Goal: Information Seeking & Learning: Compare options

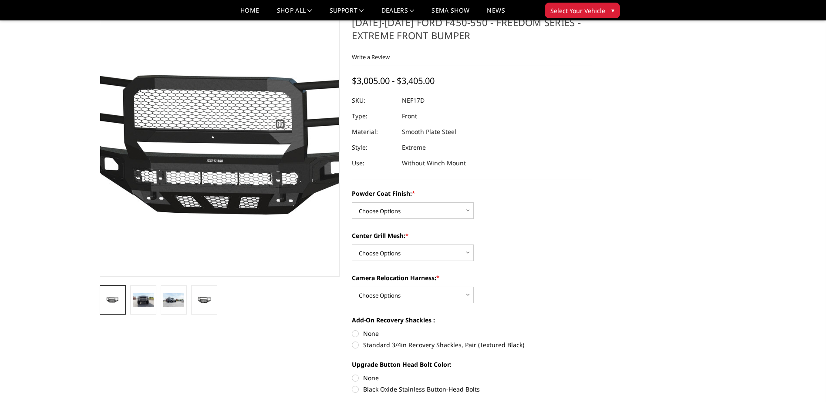
scroll to position [44, 0]
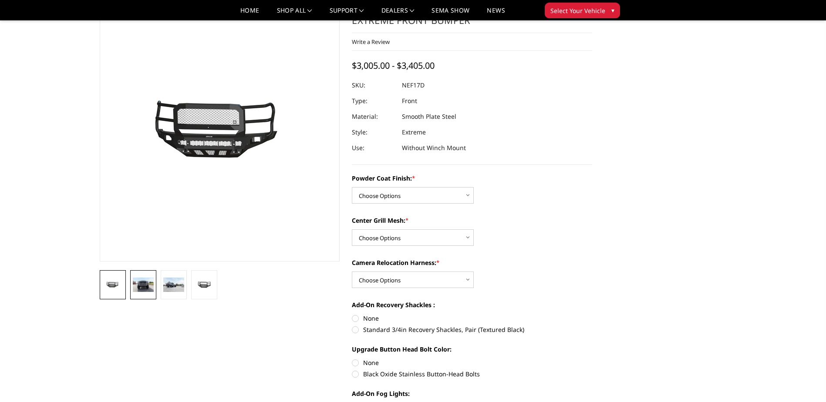
click at [142, 283] on img at bounding box center [143, 285] width 21 height 14
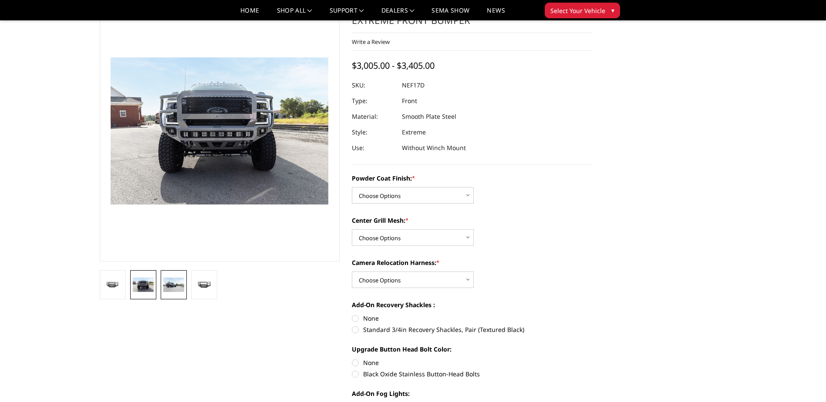
click at [169, 282] on img at bounding box center [173, 285] width 21 height 14
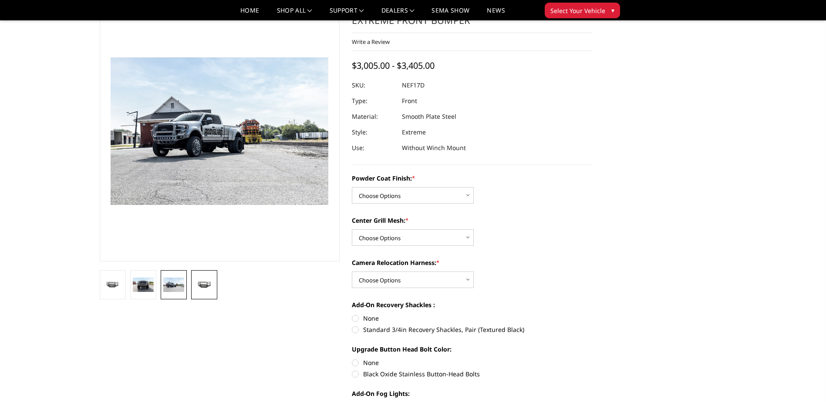
click at [200, 285] on img at bounding box center [204, 285] width 21 height 10
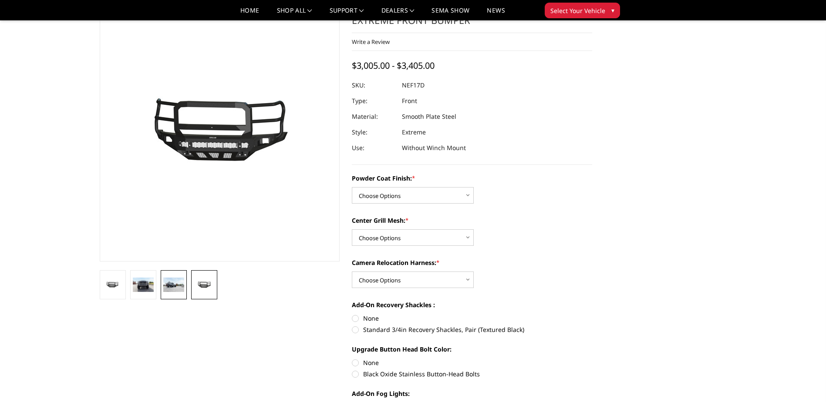
click at [181, 287] on img at bounding box center [173, 285] width 21 height 14
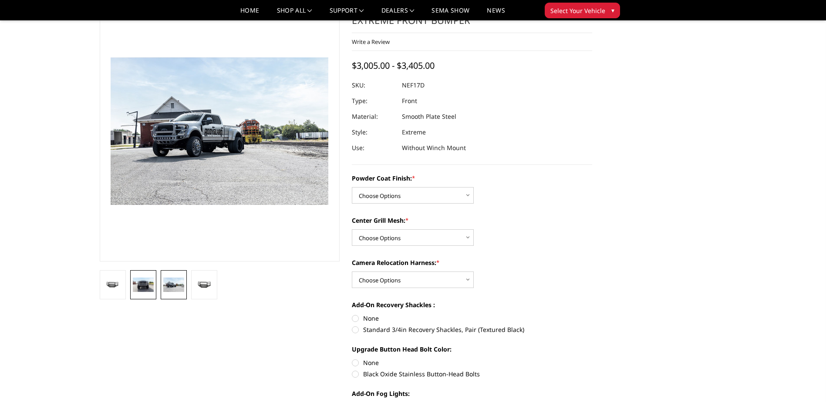
click at [142, 283] on img at bounding box center [143, 285] width 21 height 14
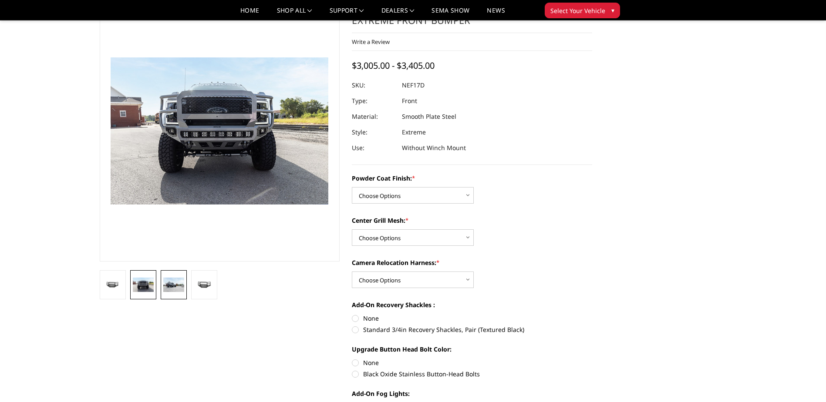
click at [174, 281] on img at bounding box center [173, 285] width 21 height 14
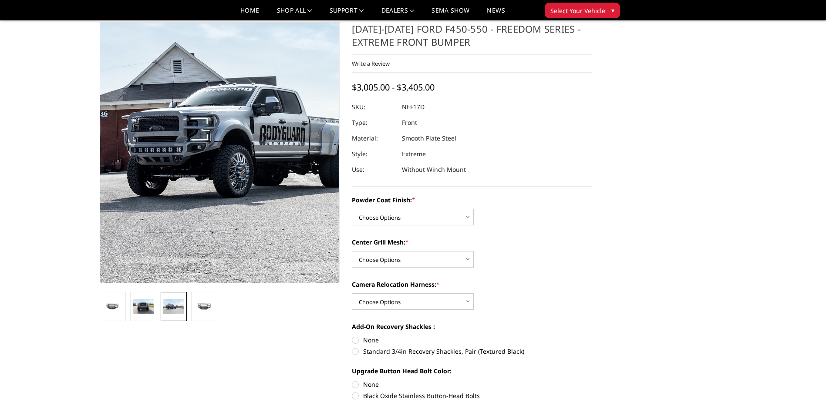
scroll to position [0, 0]
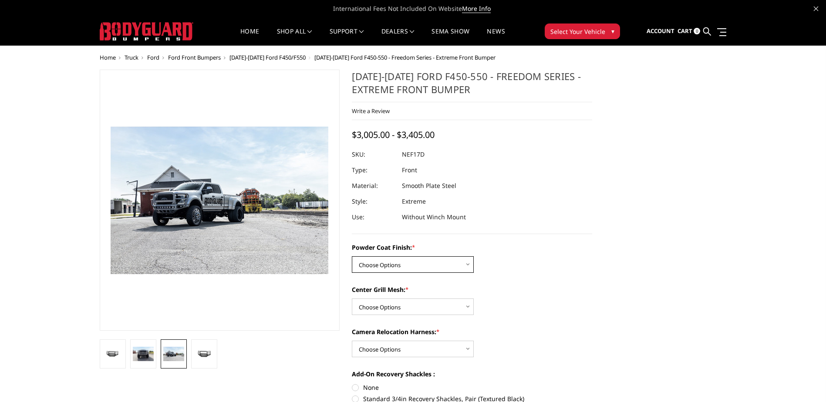
click at [467, 264] on select "Choose Options Bare Metal Textured Black Powder Coat" at bounding box center [413, 265] width 122 height 17
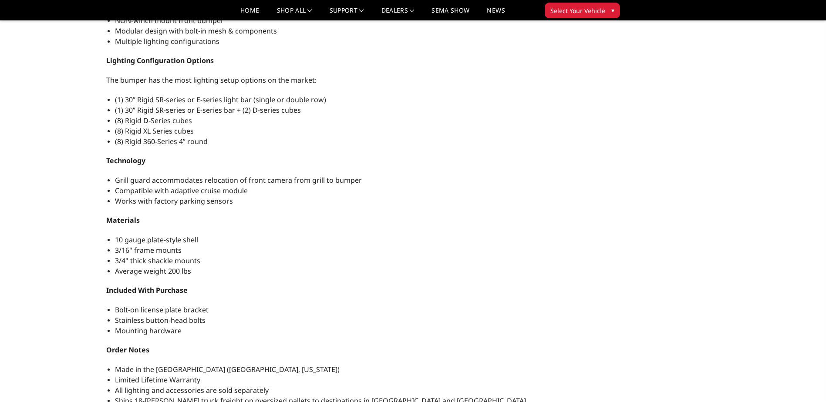
scroll to position [653, 0]
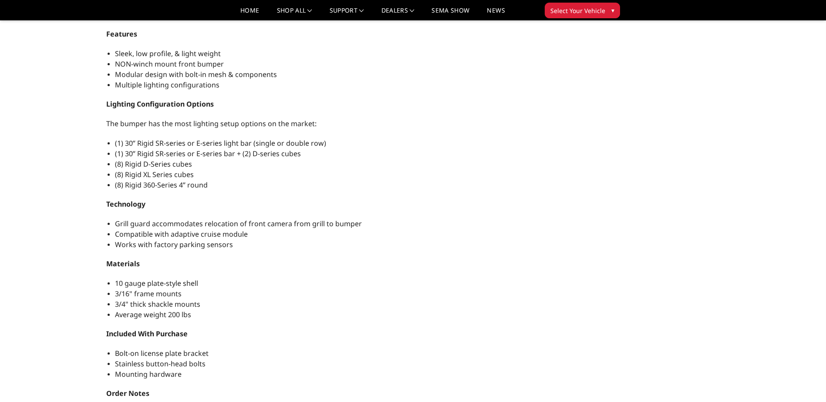
click at [609, 10] on button "Select Your Vehicle ▾" at bounding box center [582, 11] width 75 height 16
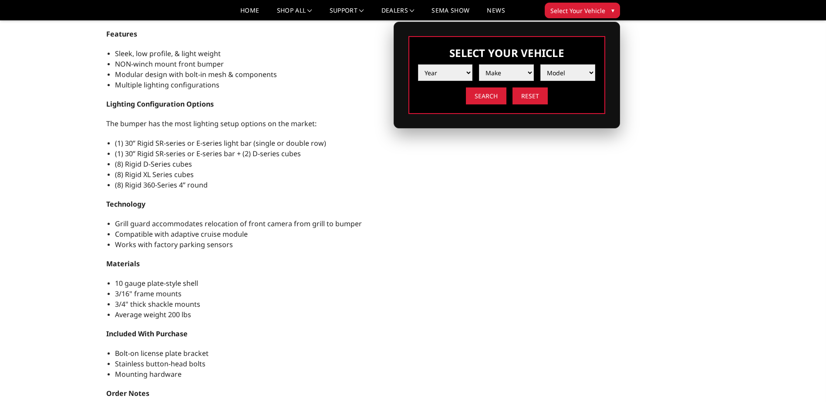
click at [464, 70] on select "Year 2025 2024 2023 2022 2021 2020 2019 2018 2017 2016 2015 2014 2013 2012 2011…" at bounding box center [445, 72] width 55 height 17
select select "yr_2024"
click at [418, 64] on select "Year 2025 2024 2023 2022 2021 2020 2019 2018 2017 2016 2015 2014 2013 2012 2011…" at bounding box center [445, 72] width 55 height 17
click at [530, 70] on select "Make Chevrolet Ford GMC Ram Toyota" at bounding box center [506, 72] width 55 height 17
select select "mk_ford"
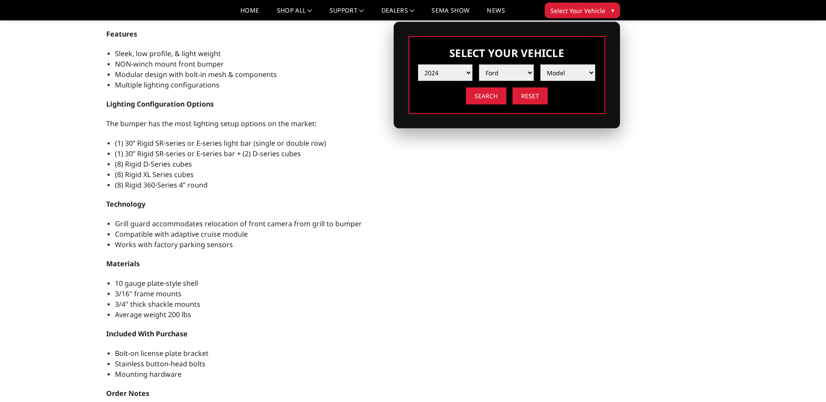
click at [479, 64] on select "Make Chevrolet Ford GMC Ram Toyota" at bounding box center [506, 72] width 55 height 17
click at [590, 71] on select "Model F150 F150 Raptor F250 / F350 F450 F550" at bounding box center [568, 72] width 55 height 17
select select "md_f450"
click at [541, 64] on select "Model F150 F150 Raptor F250 / F350 F450 F550" at bounding box center [568, 72] width 55 height 17
click at [493, 96] on input "Search" at bounding box center [486, 96] width 41 height 17
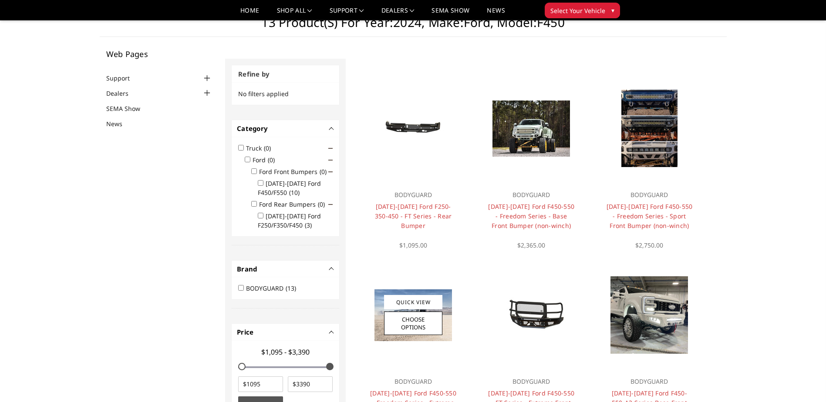
scroll to position [44, 0]
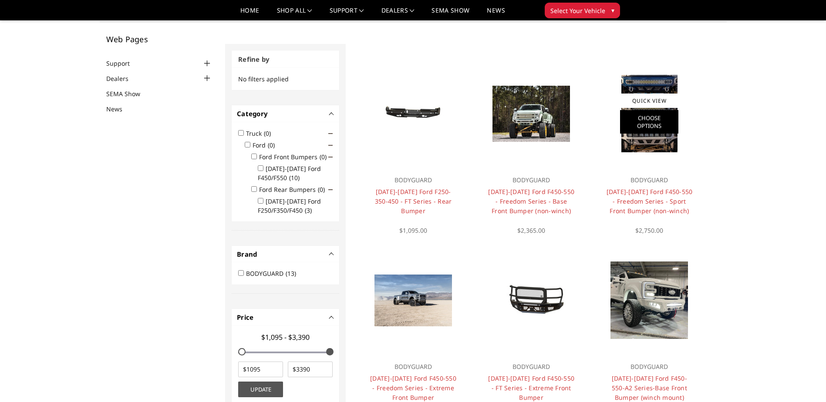
click at [650, 128] on link "Choose Options" at bounding box center [649, 122] width 58 height 24
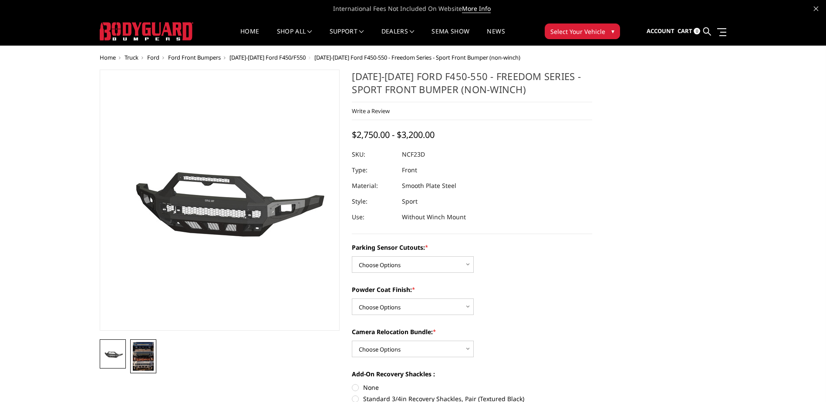
click at [146, 361] on img at bounding box center [143, 356] width 21 height 29
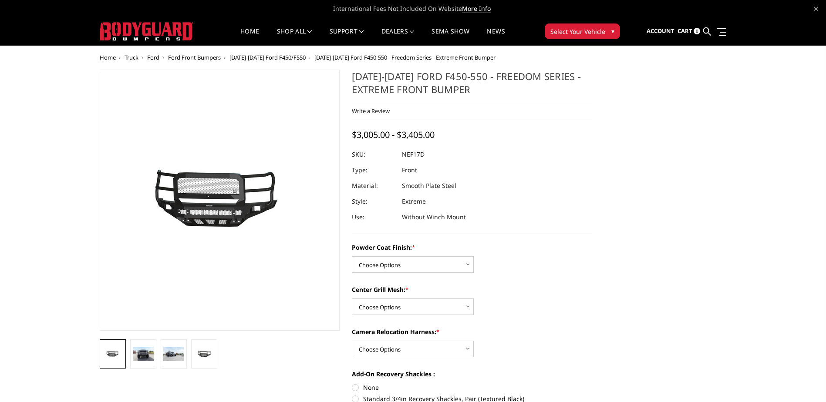
click at [612, 32] on span "▾" at bounding box center [613, 31] width 3 height 9
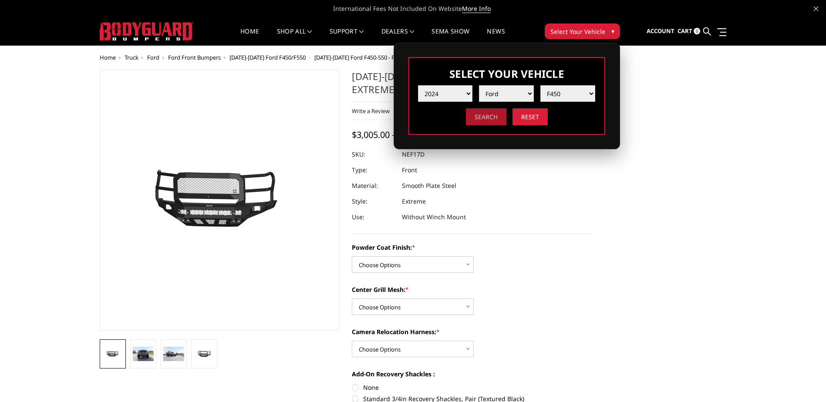
click at [479, 117] on input "Search" at bounding box center [486, 116] width 41 height 17
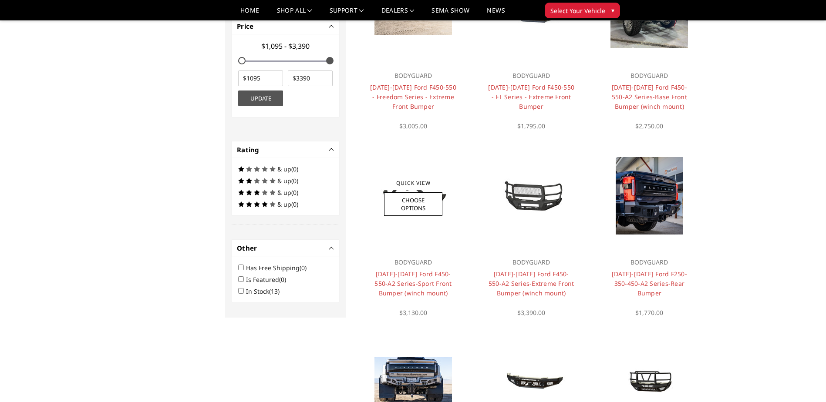
scroll to position [331, 0]
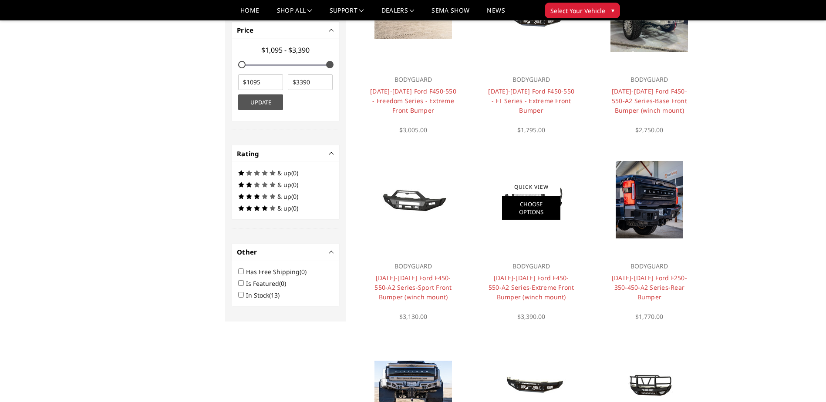
click at [530, 199] on link "Choose Options" at bounding box center [531, 208] width 58 height 24
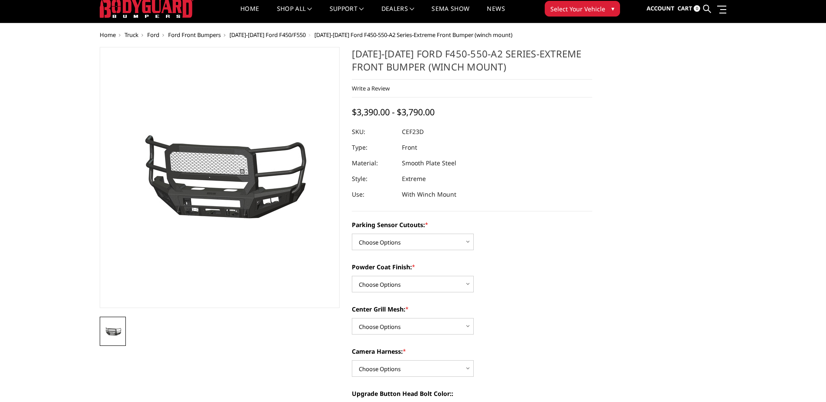
scroll to position [44, 0]
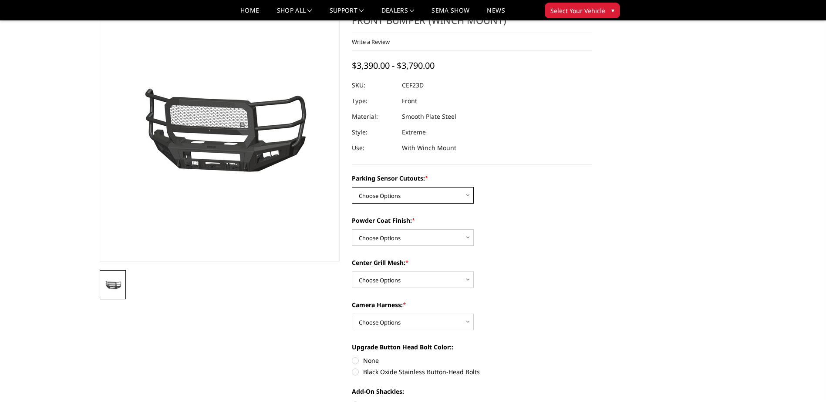
click at [470, 193] on select "Choose Options No-Without Parking Sensor Cutouts Yes-With Parking Sensor Cutouts" at bounding box center [413, 195] width 122 height 17
select select "2429"
click at [352, 187] on select "Choose Options No-Without Parking Sensor Cutouts Yes-With Parking Sensor Cutouts" at bounding box center [413, 195] width 122 height 17
click at [469, 238] on select "Choose Options Bare Metal Textured Black Powder Coat" at bounding box center [413, 238] width 122 height 17
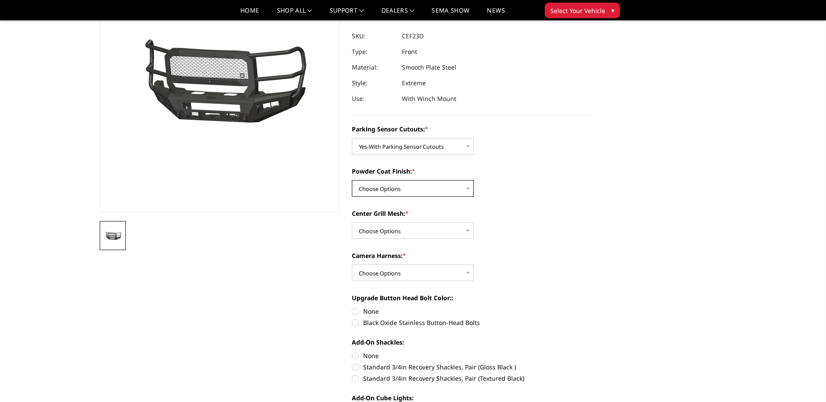
scroll to position [131, 0]
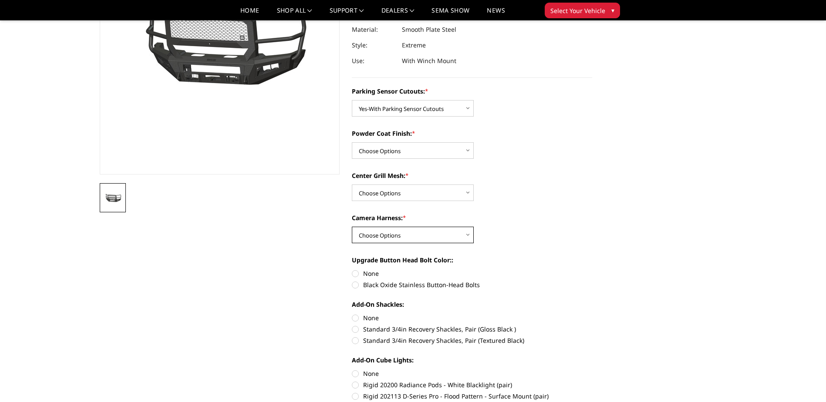
click at [468, 234] on select "Choose Options WITH Camera Harness WITHOUT Camera Harness" at bounding box center [413, 235] width 122 height 17
select select "2434"
click at [352, 227] on select "Choose Options WITH Camera Harness WITHOUT Camera Harness" at bounding box center [413, 235] width 122 height 17
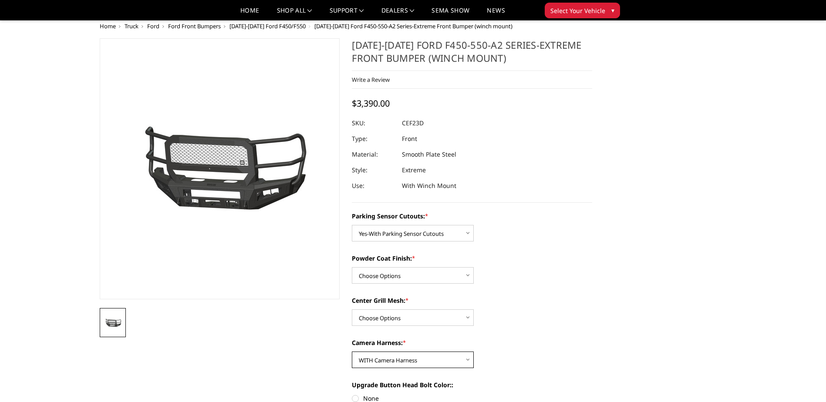
scroll to position [0, 0]
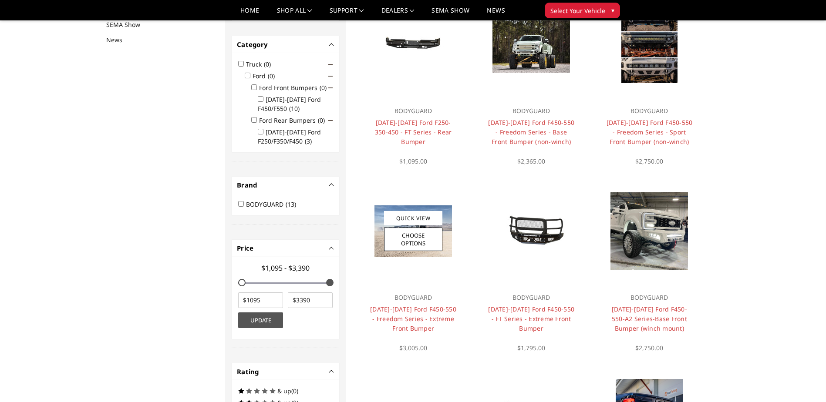
scroll to position [113, 0]
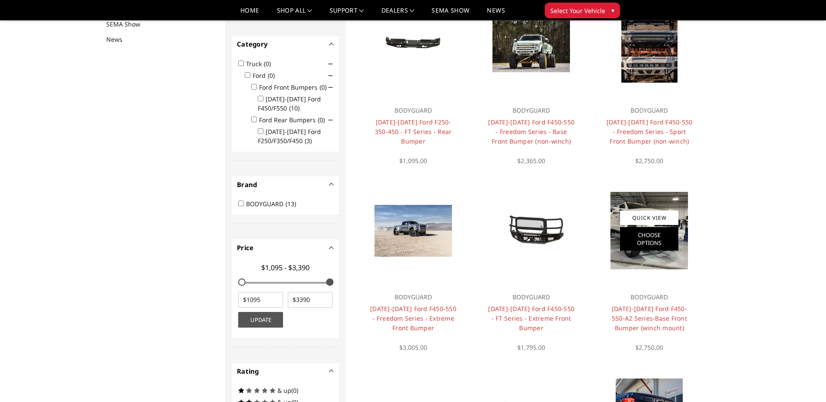
click at [658, 247] on link "Choose Options" at bounding box center [649, 239] width 58 height 24
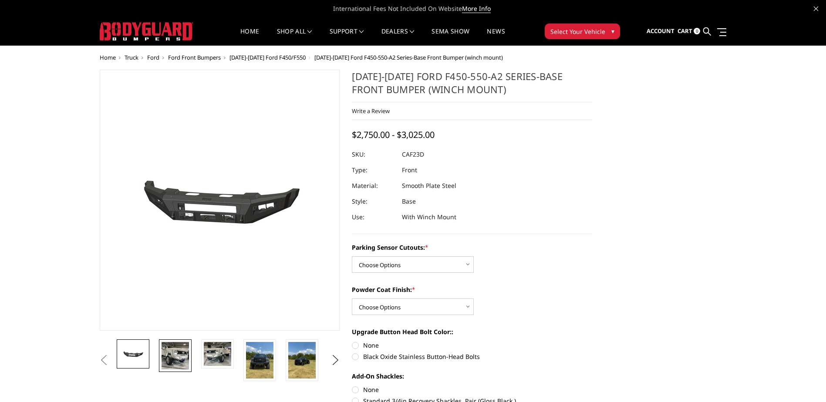
click at [176, 357] on img at bounding box center [175, 355] width 27 height 27
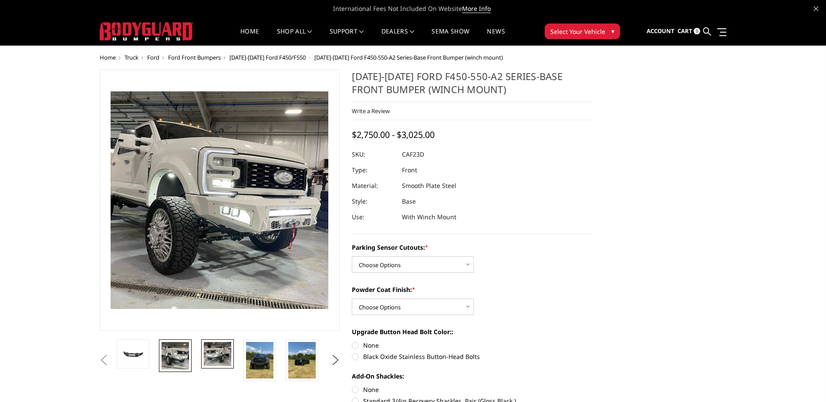
click at [212, 355] on img at bounding box center [217, 354] width 27 height 24
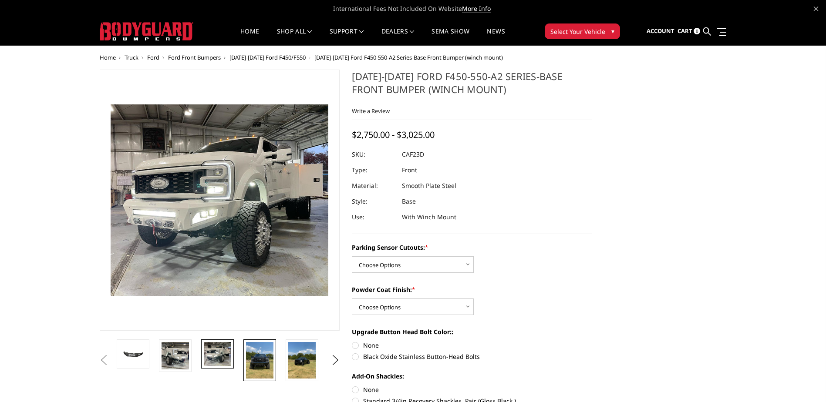
click at [256, 360] on img at bounding box center [259, 360] width 27 height 37
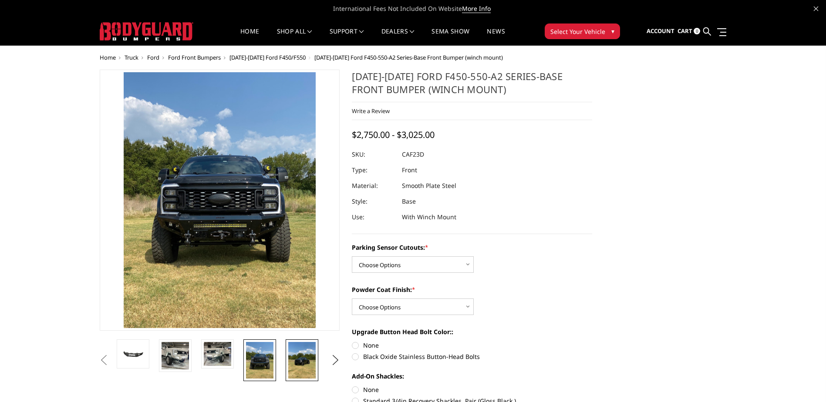
click at [309, 362] on img at bounding box center [301, 360] width 27 height 37
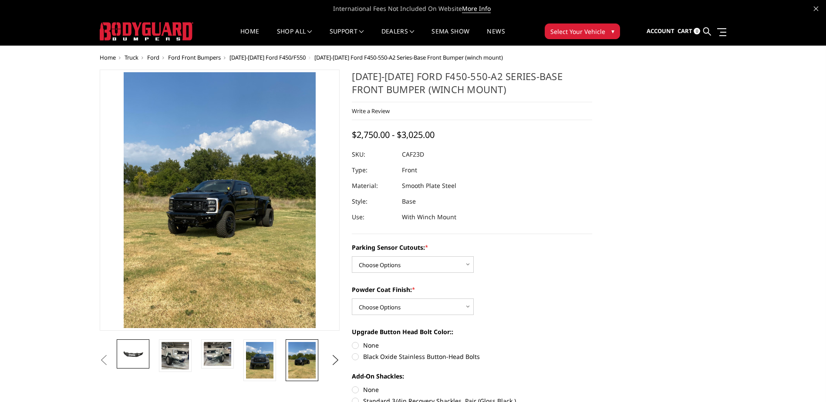
click at [140, 355] on img at bounding box center [132, 354] width 27 height 13
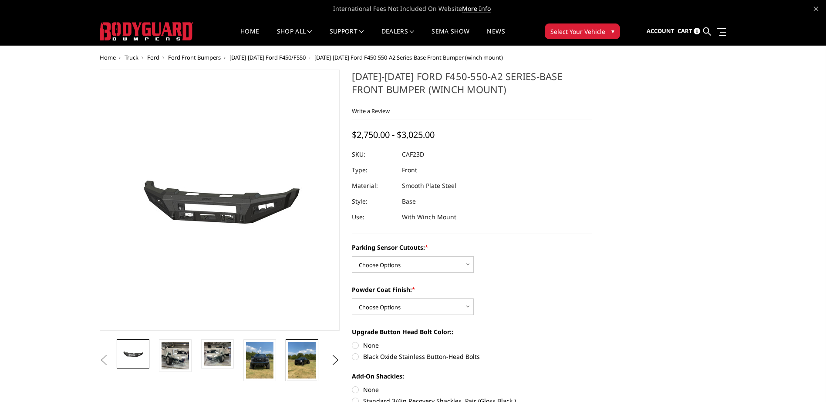
click at [299, 365] on img at bounding box center [301, 360] width 27 height 37
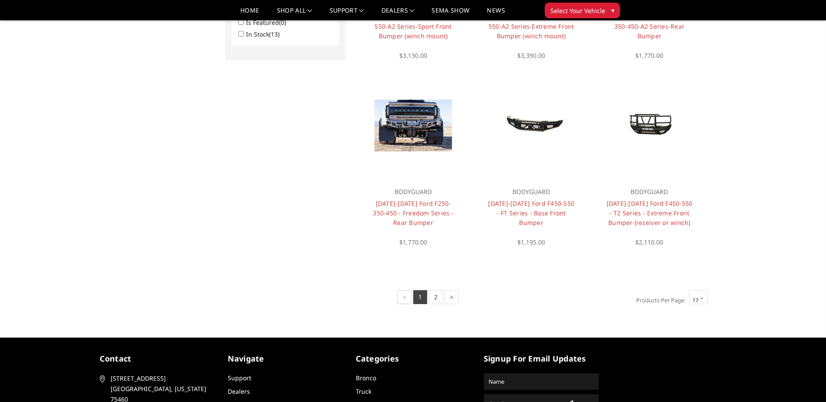
scroll to position [549, 0]
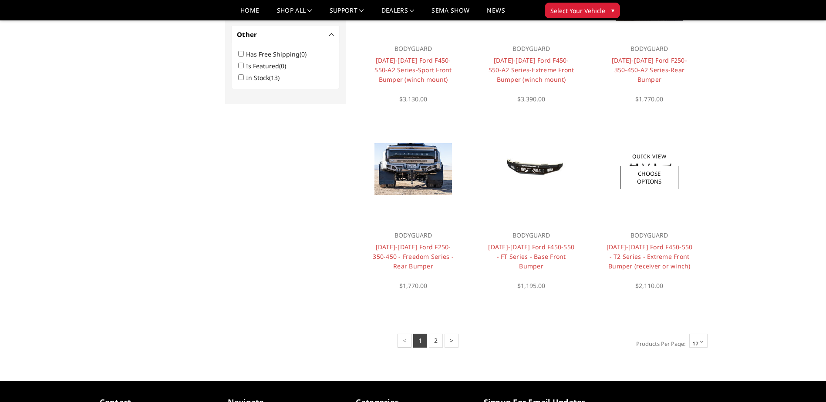
click at [662, 199] on div at bounding box center [649, 169] width 105 height 105
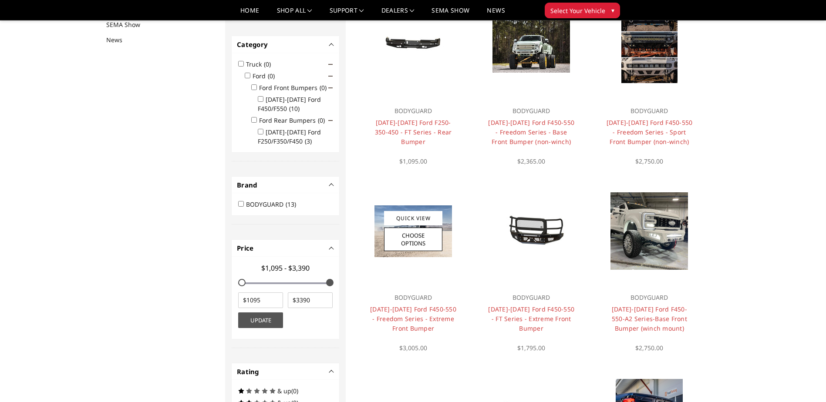
scroll to position [113, 0]
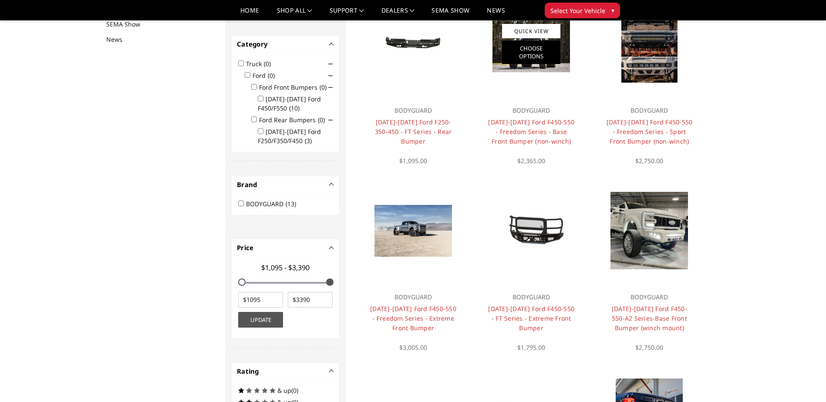
click at [542, 57] on link "Choose Options" at bounding box center [531, 53] width 58 height 24
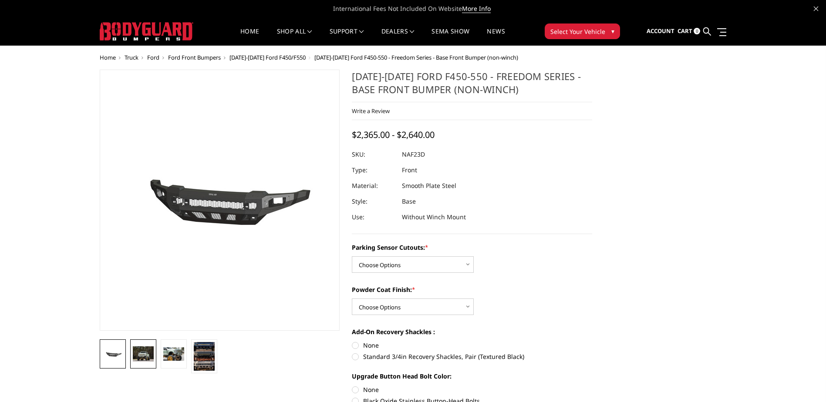
click at [146, 357] on img at bounding box center [143, 354] width 21 height 15
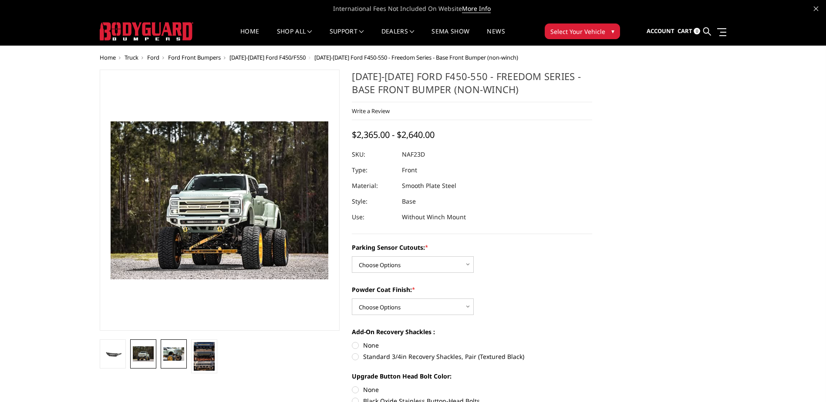
click at [176, 354] on img at bounding box center [173, 355] width 21 height 14
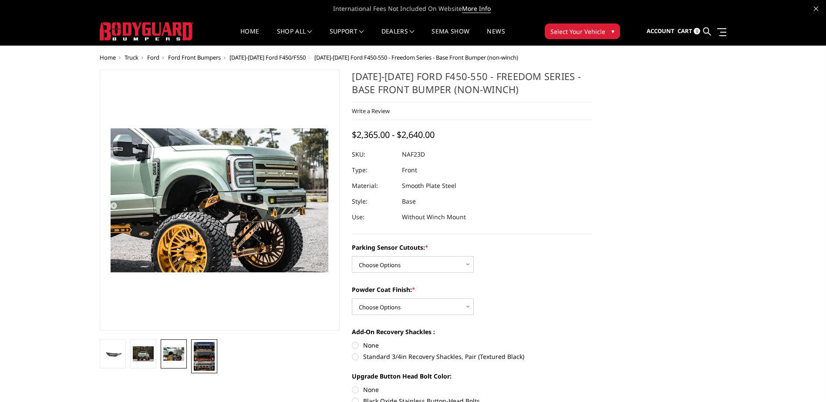
click at [199, 357] on img at bounding box center [204, 356] width 21 height 29
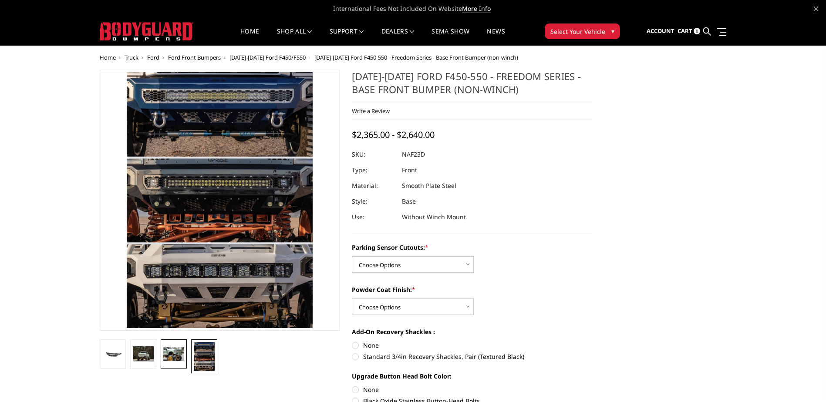
click at [170, 357] on img at bounding box center [173, 355] width 21 height 14
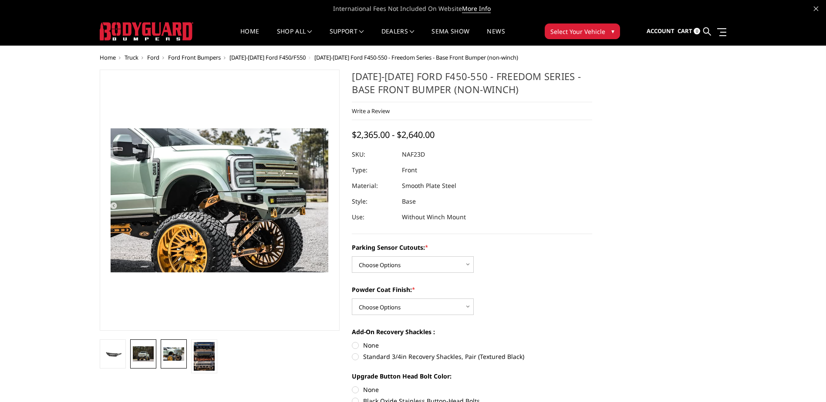
click at [148, 356] on img at bounding box center [143, 354] width 21 height 15
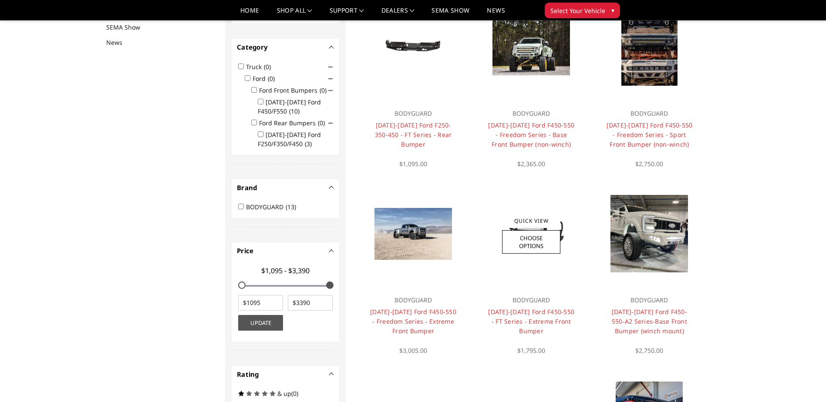
scroll to position [113, 0]
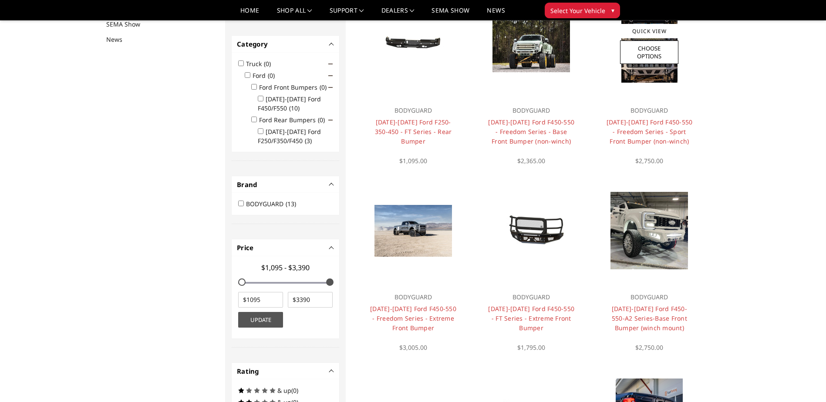
click at [660, 72] on img at bounding box center [650, 44] width 56 height 78
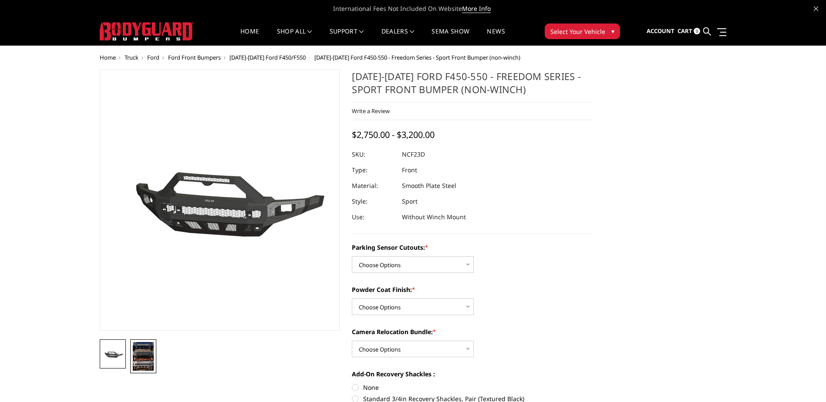
click at [137, 362] on img at bounding box center [143, 356] width 21 height 29
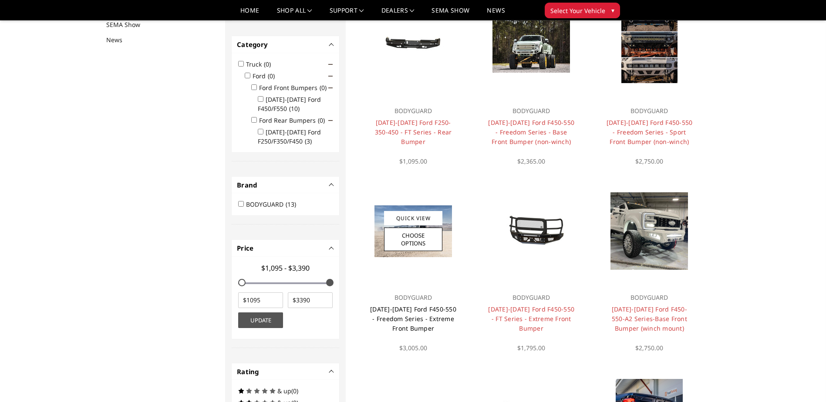
scroll to position [113, 0]
click at [419, 237] on link "Choose Options" at bounding box center [413, 239] width 58 height 24
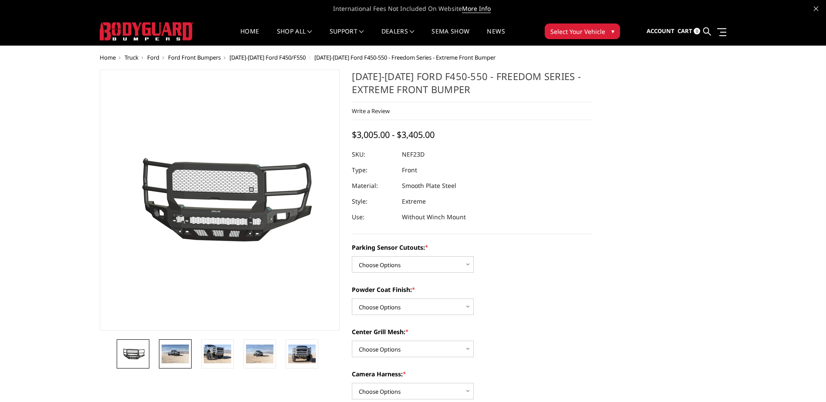
click at [170, 353] on img at bounding box center [175, 354] width 27 height 18
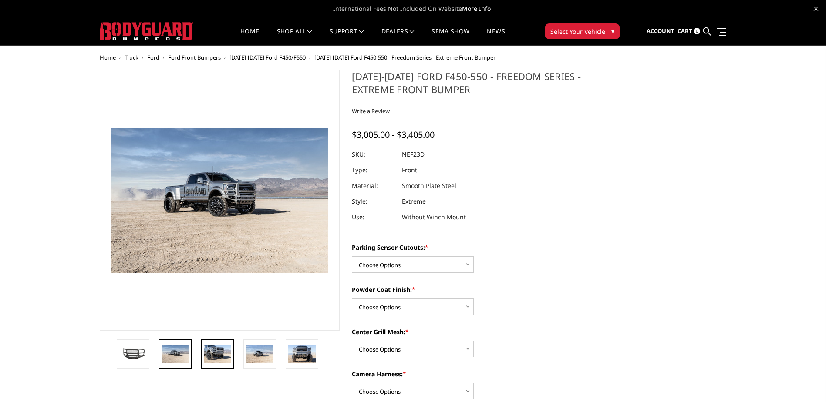
click at [217, 350] on img at bounding box center [217, 354] width 27 height 18
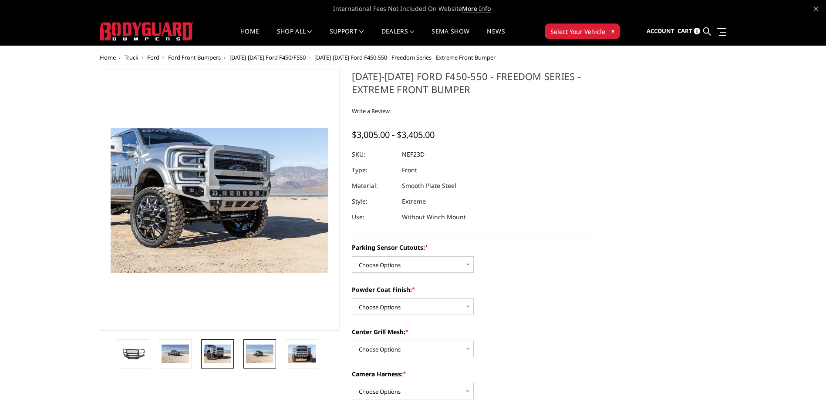
click at [257, 356] on img at bounding box center [259, 354] width 27 height 18
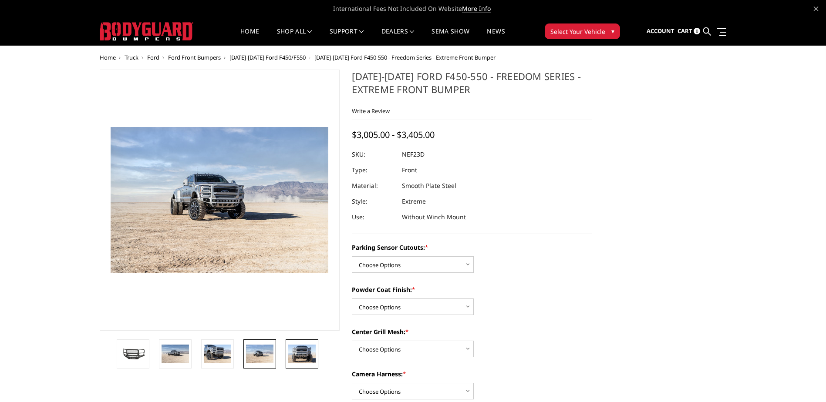
click at [309, 356] on img at bounding box center [301, 354] width 27 height 18
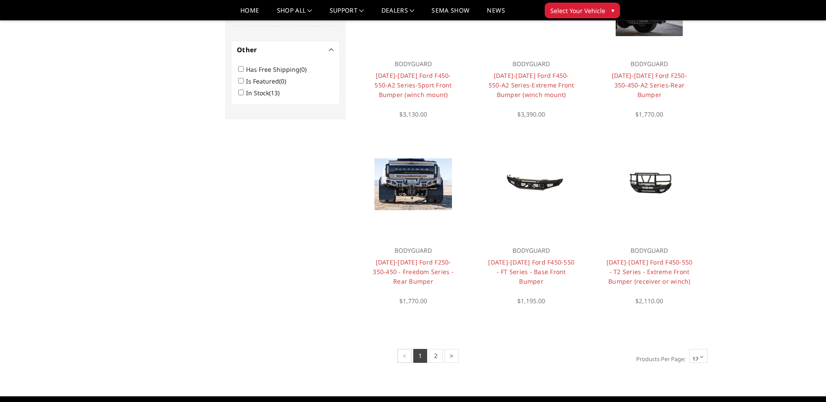
scroll to position [549, 0]
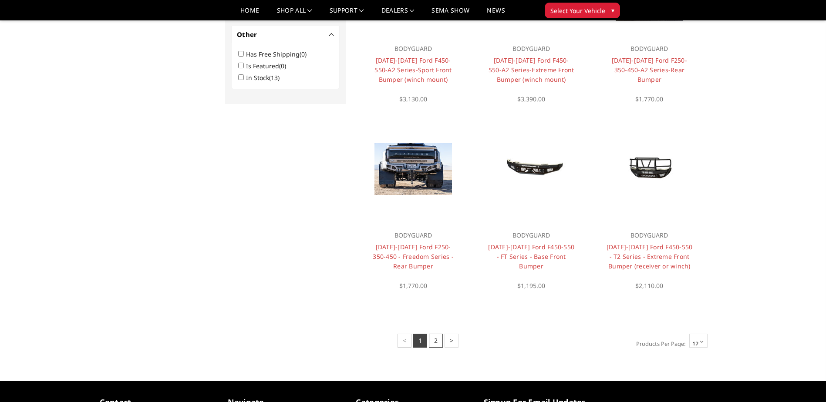
click at [438, 340] on link "2" at bounding box center [436, 341] width 14 height 14
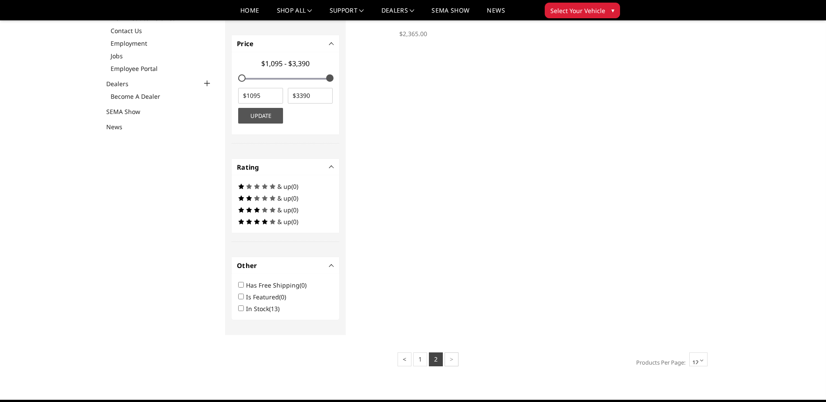
scroll to position [262, 0]
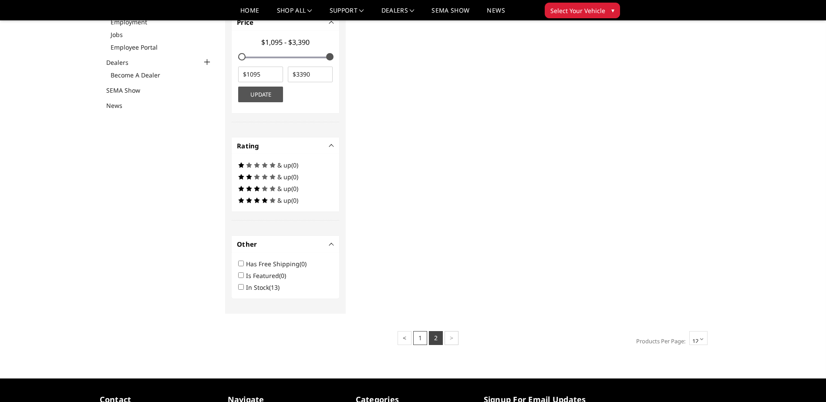
click at [417, 340] on link "1" at bounding box center [420, 338] width 14 height 14
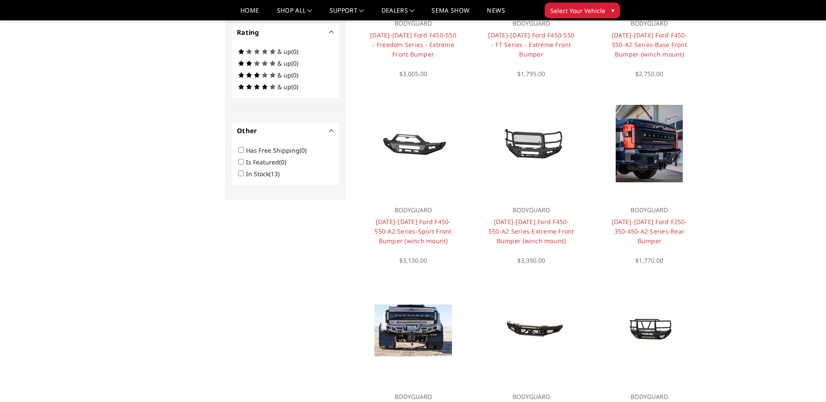
scroll to position [392, 0]
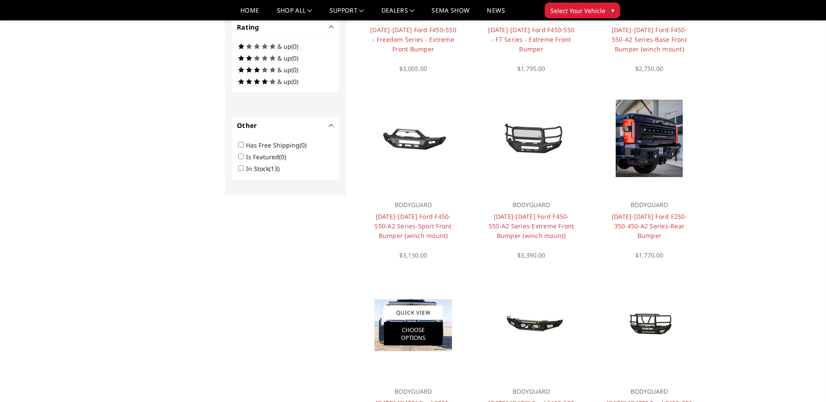
click at [425, 324] on link "Choose Options" at bounding box center [413, 334] width 58 height 24
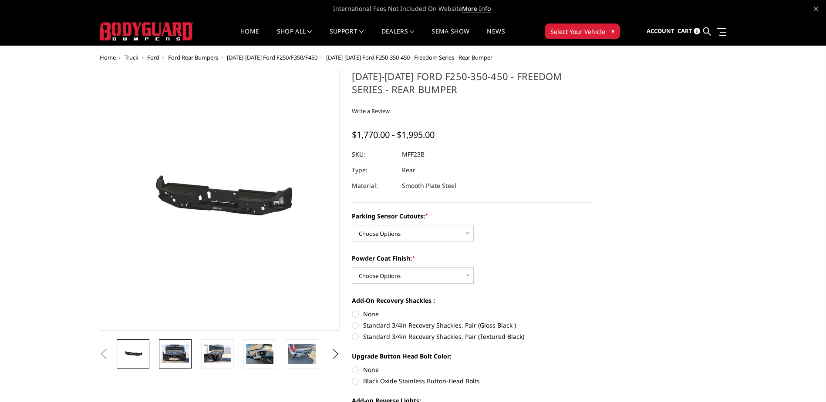
click at [172, 351] on img at bounding box center [175, 354] width 27 height 18
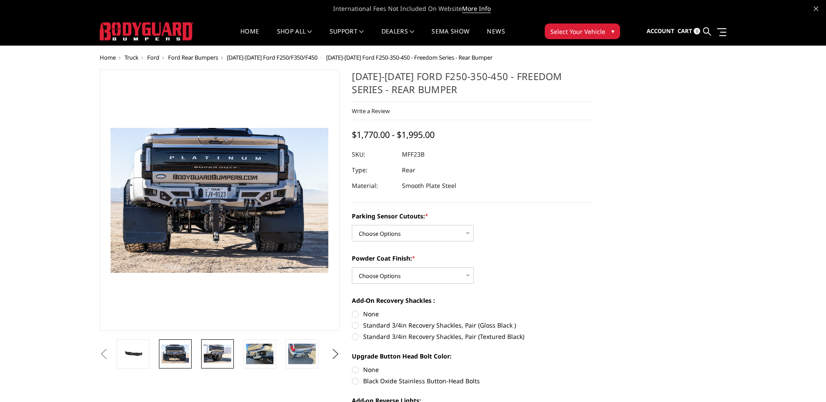
click at [218, 354] on img at bounding box center [217, 354] width 27 height 18
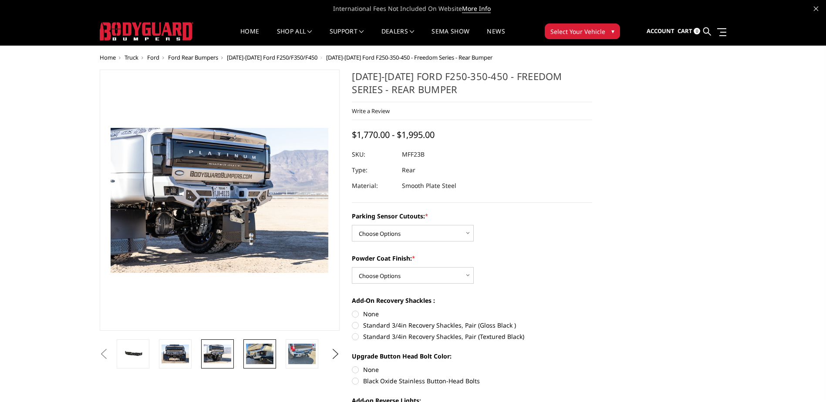
click at [260, 357] on img at bounding box center [259, 354] width 27 height 20
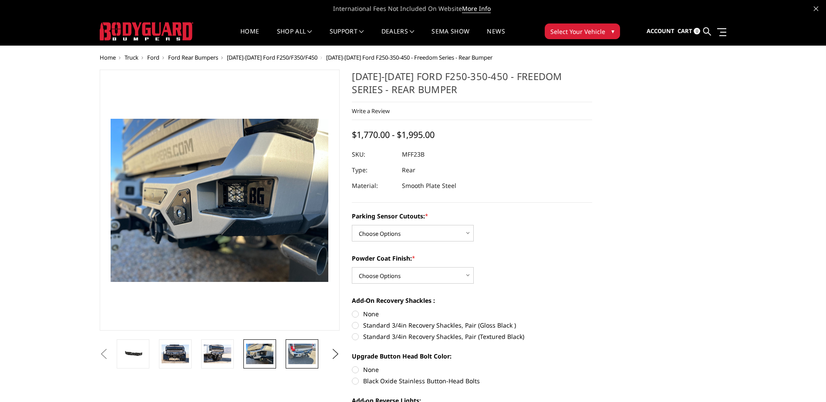
click at [300, 355] on img at bounding box center [301, 354] width 27 height 20
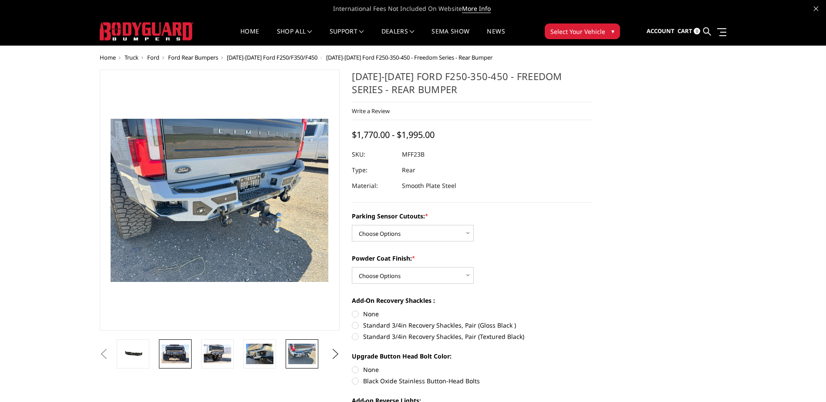
click at [175, 348] on img at bounding box center [175, 354] width 27 height 18
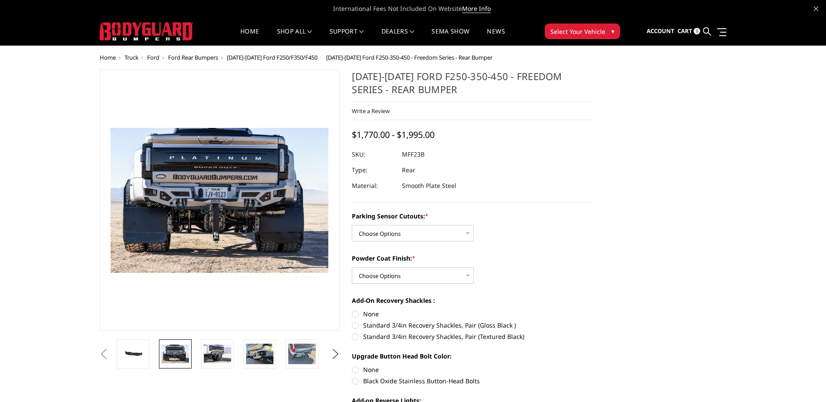
click at [111, 351] on button "Previous" at bounding box center [104, 354] width 13 height 13
click at [111, 355] on button "Previous" at bounding box center [104, 354] width 13 height 13
click at [111, 351] on button "Previous" at bounding box center [104, 354] width 13 height 13
click at [144, 356] on img at bounding box center [132, 354] width 27 height 13
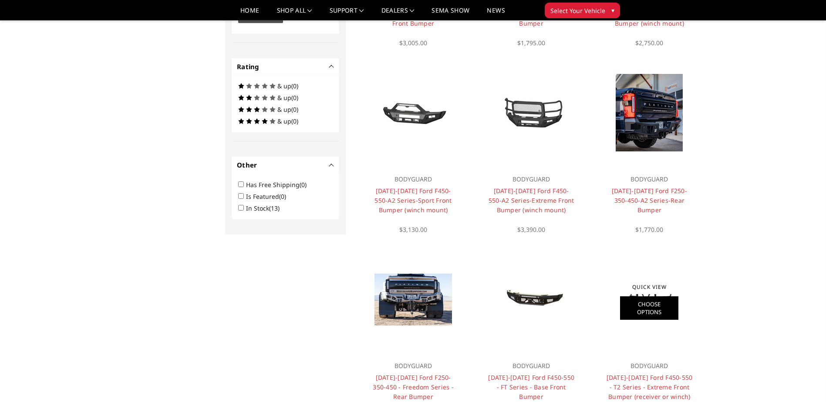
scroll to position [462, 0]
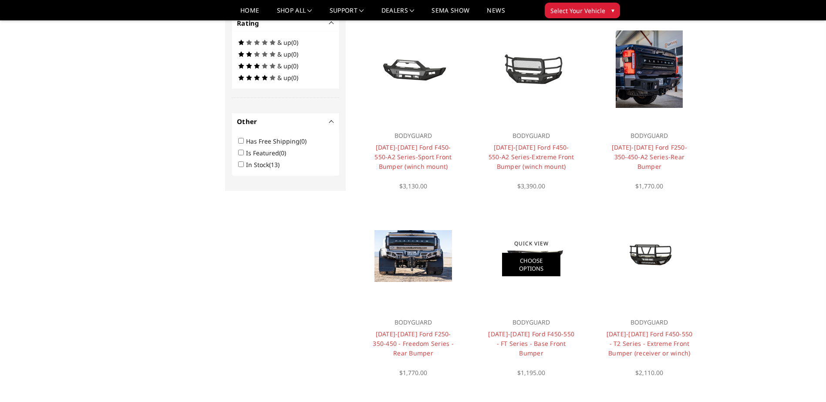
click at [526, 270] on link "Choose Options" at bounding box center [531, 265] width 58 height 24
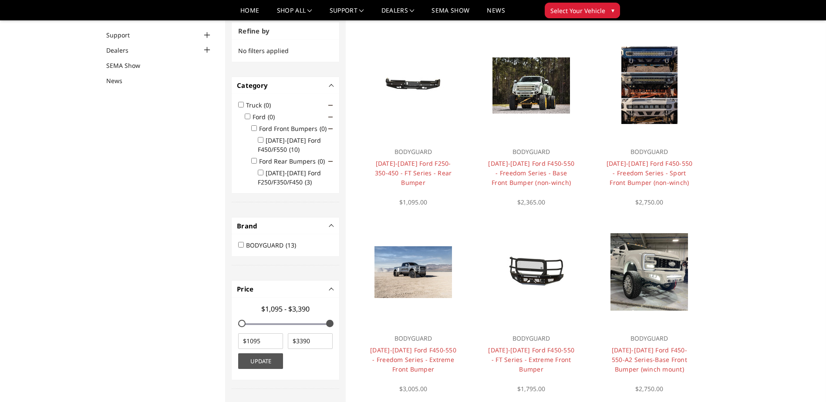
scroll to position [87, 0]
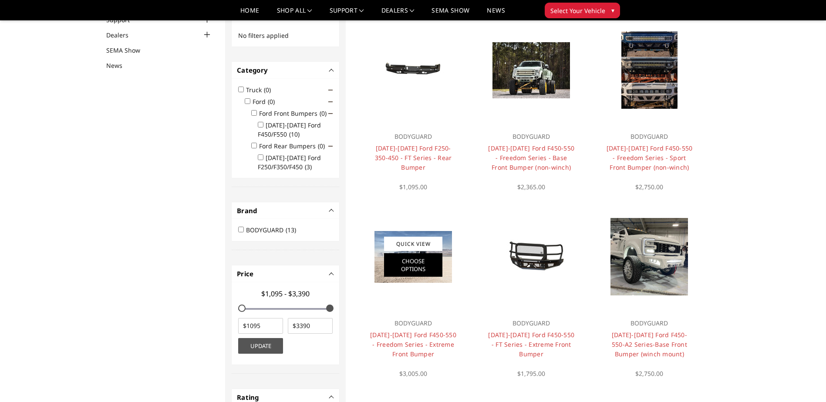
click at [420, 267] on link "Choose Options" at bounding box center [413, 266] width 58 height 24
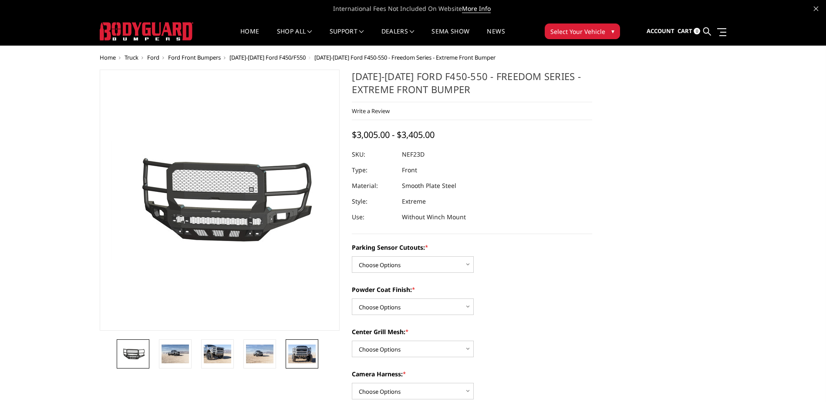
click at [305, 348] on img at bounding box center [301, 354] width 27 height 18
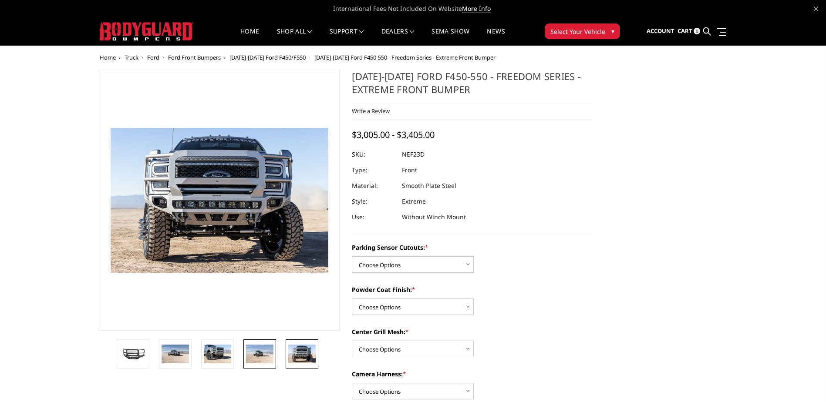
click at [268, 354] on img at bounding box center [259, 354] width 27 height 18
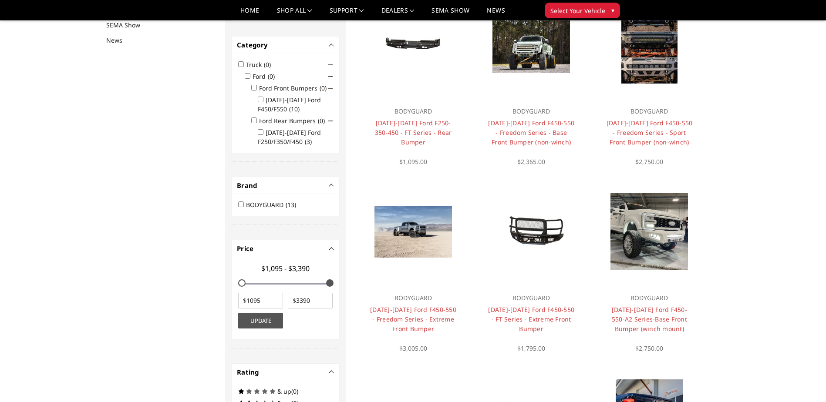
scroll to position [113, 0]
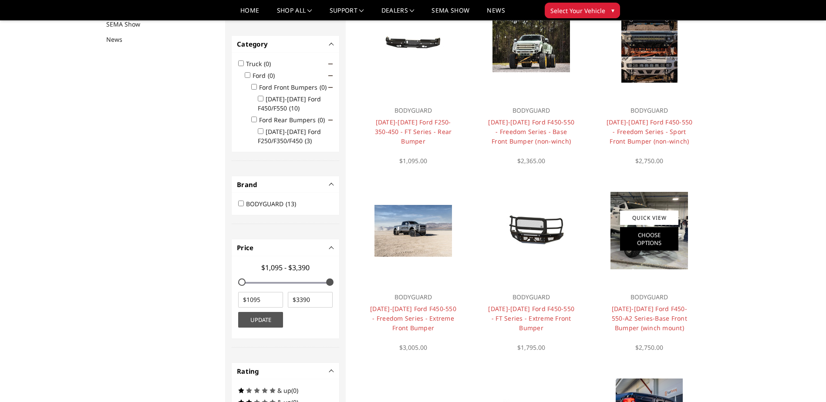
click at [666, 245] on link "Choose Options" at bounding box center [649, 239] width 58 height 24
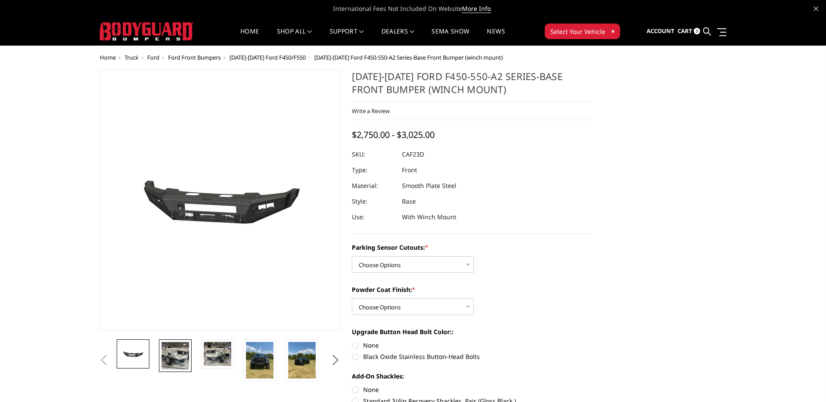
click at [183, 355] on img at bounding box center [175, 355] width 27 height 27
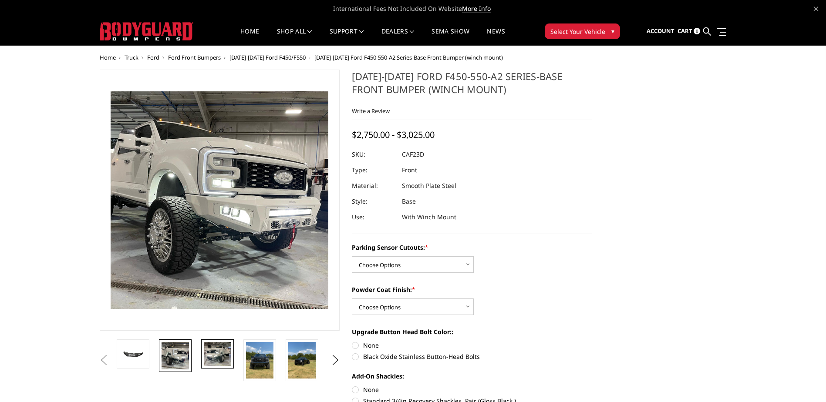
click at [210, 353] on img at bounding box center [217, 354] width 27 height 24
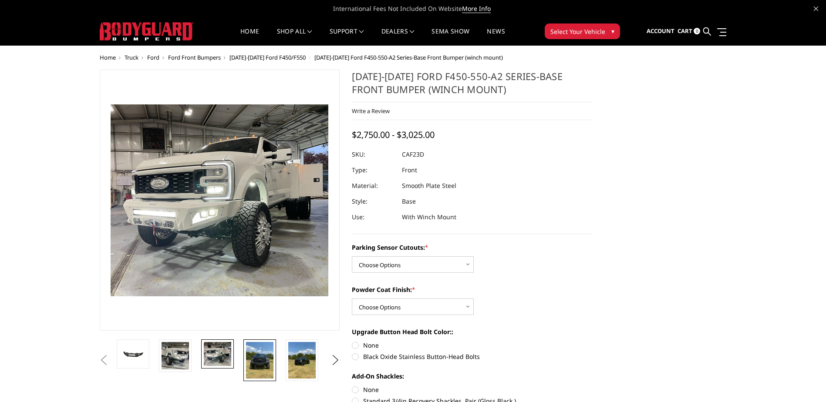
click at [254, 360] on img at bounding box center [259, 360] width 27 height 37
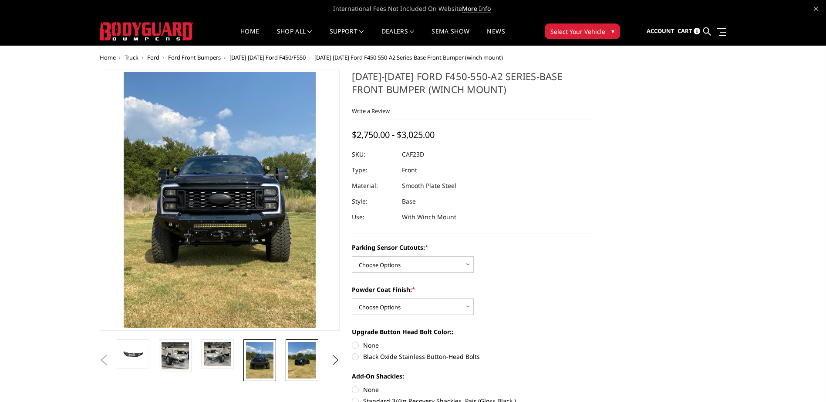
click at [304, 360] on img at bounding box center [301, 360] width 27 height 37
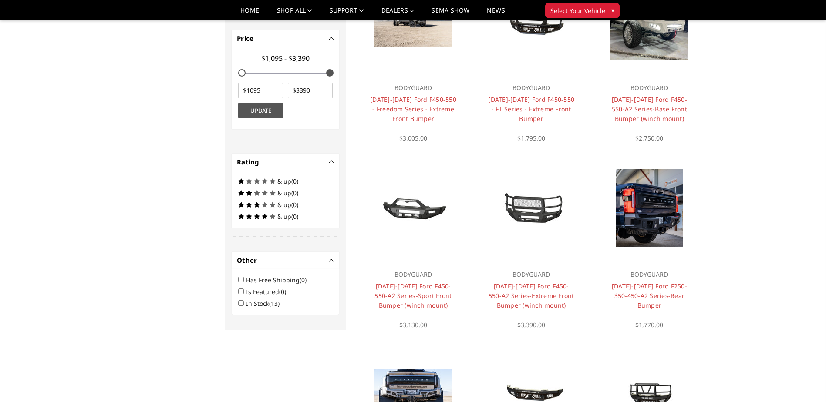
scroll to position [200, 0]
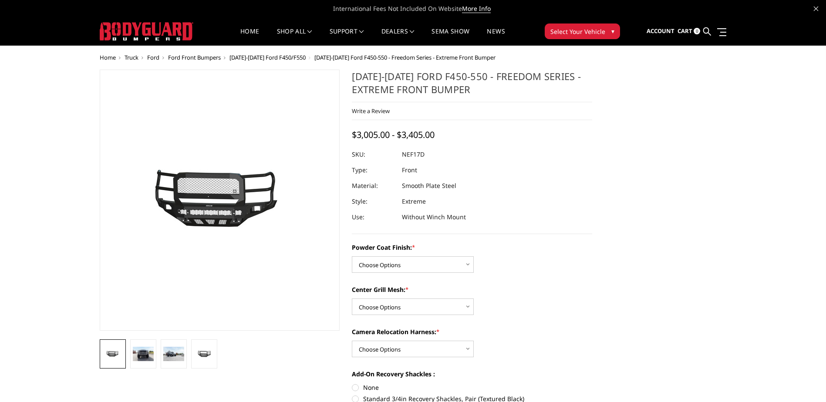
click at [812, 7] on div "International Fees Not Included On Website More Info" at bounding box center [413, 8] width 826 height 17
click at [815, 7] on icon at bounding box center [816, 9] width 4 height 4
